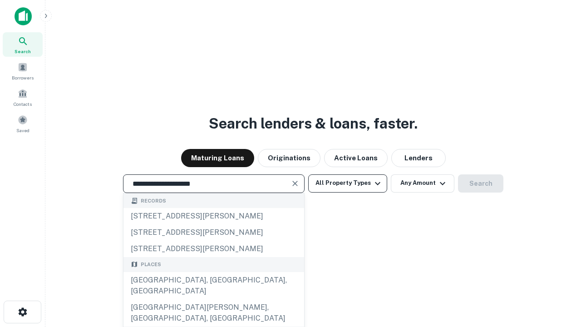
type input "**********"
click at [348, 183] on button "All Property Types" at bounding box center [347, 183] width 79 height 18
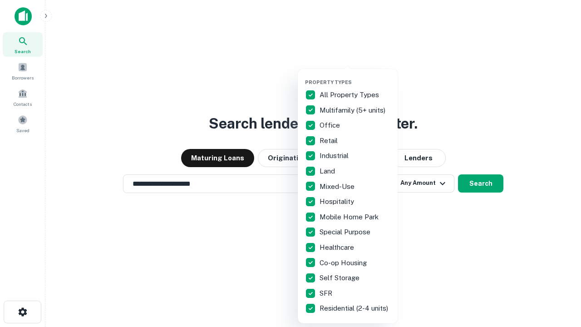
click at [355, 76] on button "button" at bounding box center [355, 76] width 100 height 0
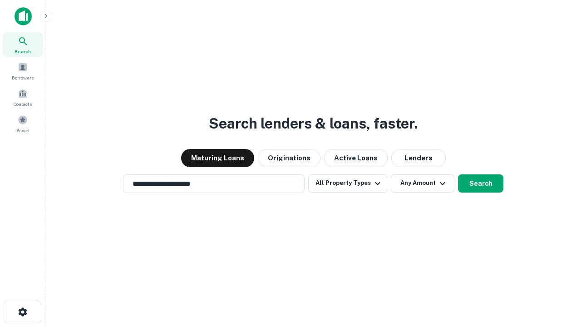
scroll to position [14, 0]
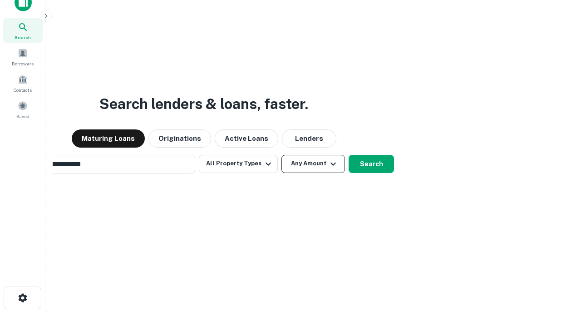
click at [281, 155] on button "Any Amount" at bounding box center [313, 164] width 64 height 18
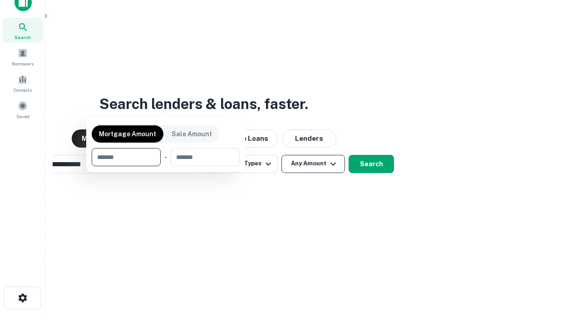
scroll to position [65, 257]
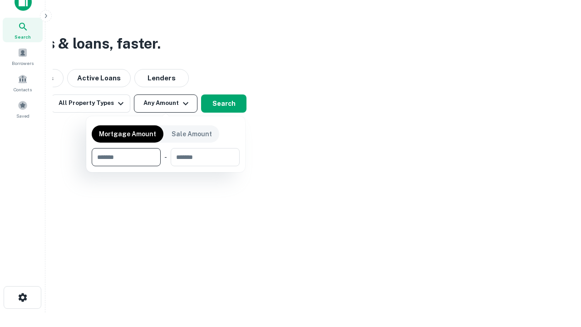
type input "*******"
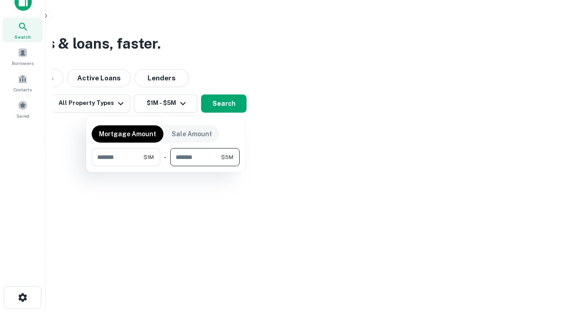
type input "*******"
click at [166, 166] on button "button" at bounding box center [166, 166] width 148 height 0
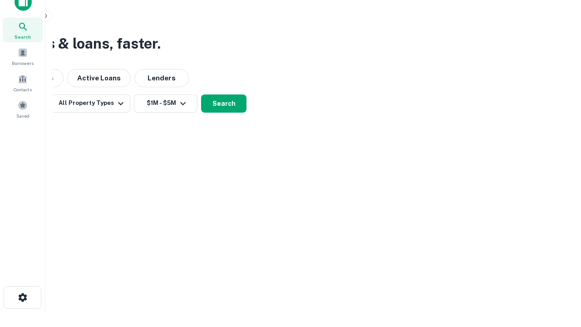
scroll to position [14, 0]
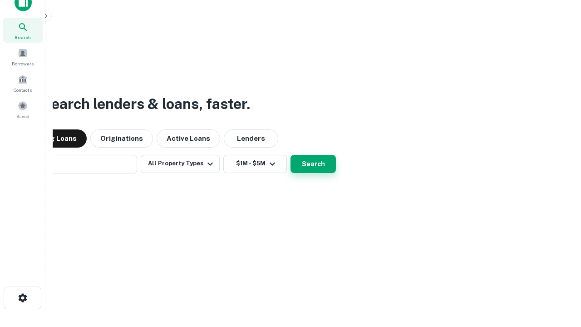
click at [290, 155] on button "Search" at bounding box center [312, 164] width 45 height 18
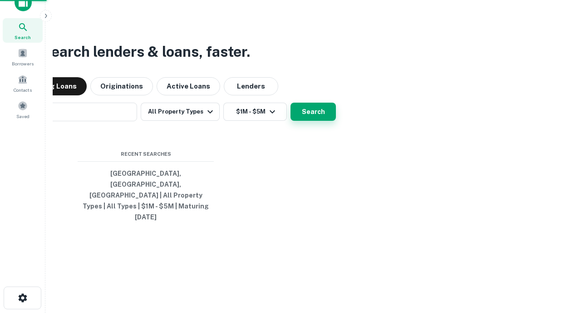
scroll to position [15, 0]
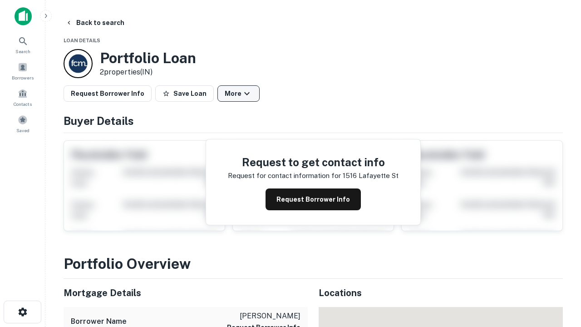
click at [238, 93] on button "More" at bounding box center [238, 93] width 42 height 16
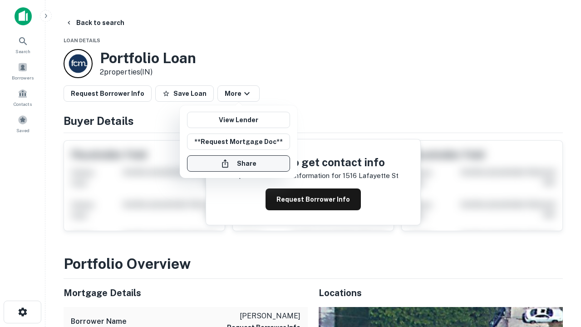
click at [238, 163] on button "Share" at bounding box center [238, 163] width 103 height 16
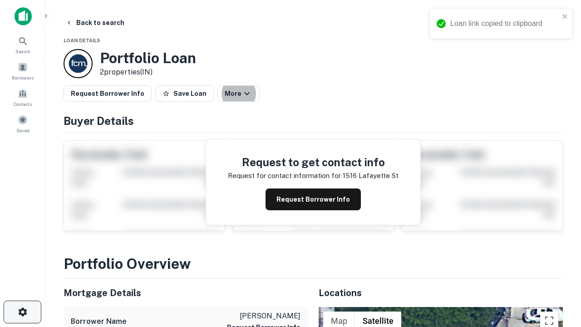
click at [22, 312] on icon "button" at bounding box center [22, 311] width 11 height 11
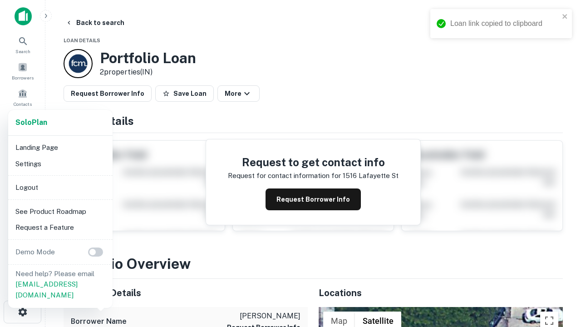
click at [60, 187] on li "Logout" at bounding box center [60, 187] width 97 height 16
